Goal: Task Accomplishment & Management: Manage account settings

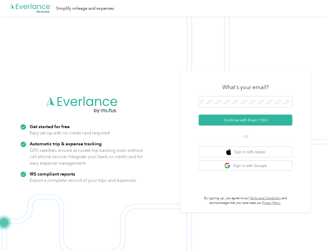
click at [165, 125] on img at bounding box center [164, 142] width 328 height 250
click at [165, 8] on div ".cls-1 { fill: #00adee; } .cls-2 { fill: #fff; } .cls-3 { fill: #707372; } .cls…" at bounding box center [164, 8] width 328 height 17
click at [248, 120] on button "Continue with Email / SSO" at bounding box center [246, 119] width 94 height 11
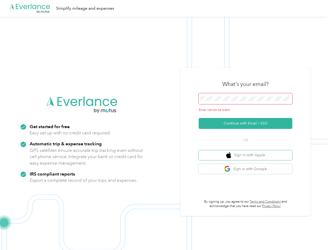
click at [248, 152] on button "Sign in with Apple" at bounding box center [246, 155] width 94 height 10
